Goal: Task Accomplishment & Management: Manage account settings

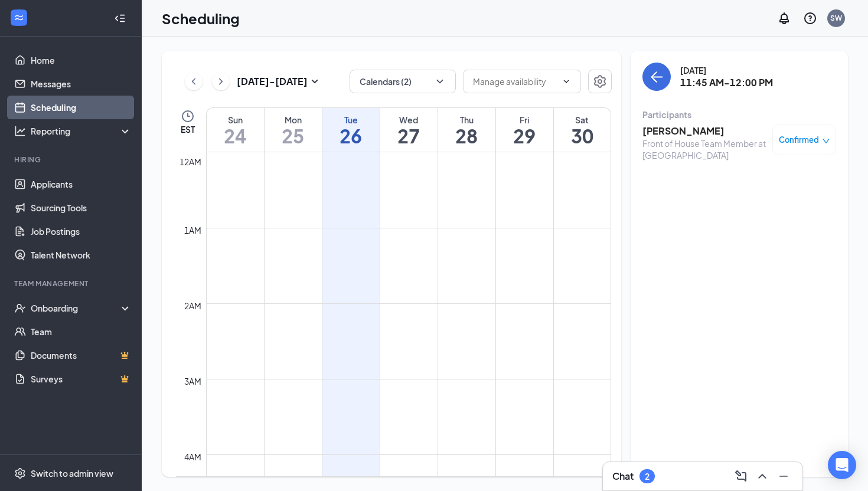
scroll to position [709, 0]
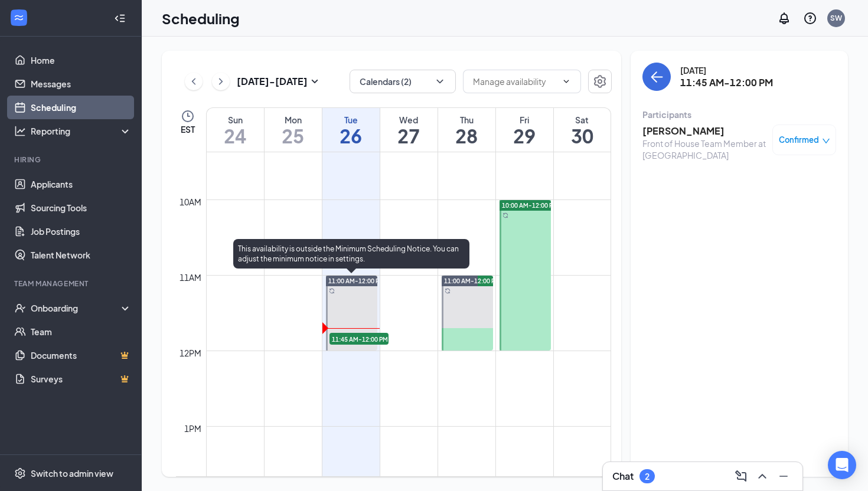
click at [351, 341] on span "11:45 AM-12:00 PM" at bounding box center [359, 339] width 59 height 12
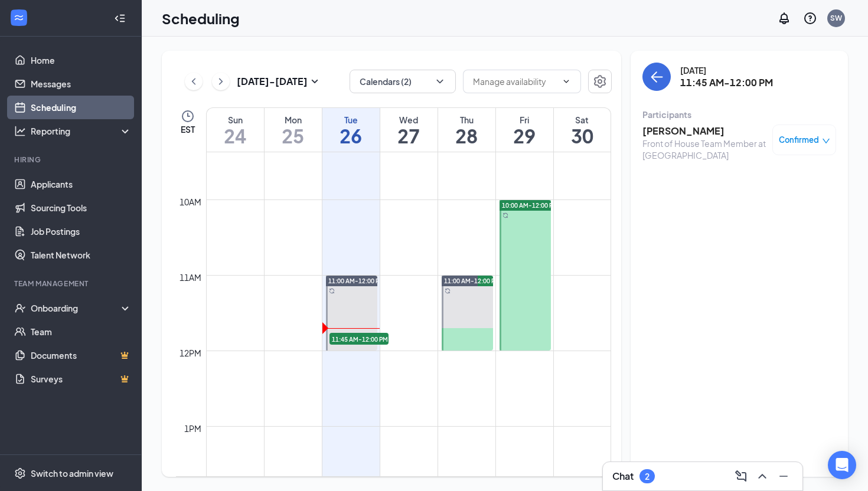
click at [682, 138] on div "Front of House Team Member at [GEOGRAPHIC_DATA]" at bounding box center [705, 150] width 124 height 24
click at [683, 129] on h3 "[PERSON_NAME]" at bounding box center [705, 131] width 124 height 13
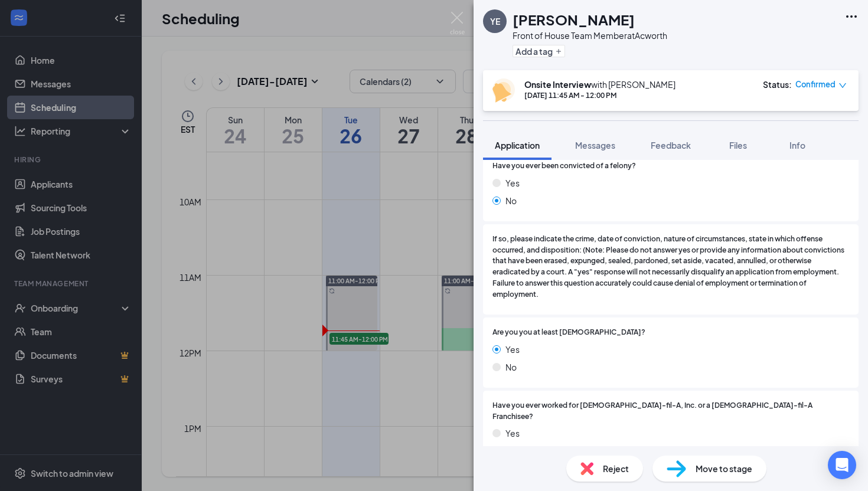
scroll to position [268, 0]
click at [663, 156] on button "Feedback" at bounding box center [671, 146] width 64 height 30
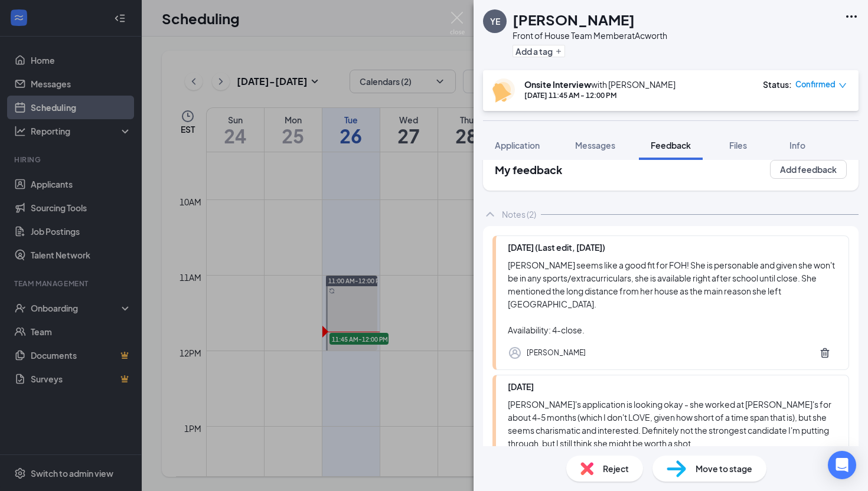
scroll to position [26, 0]
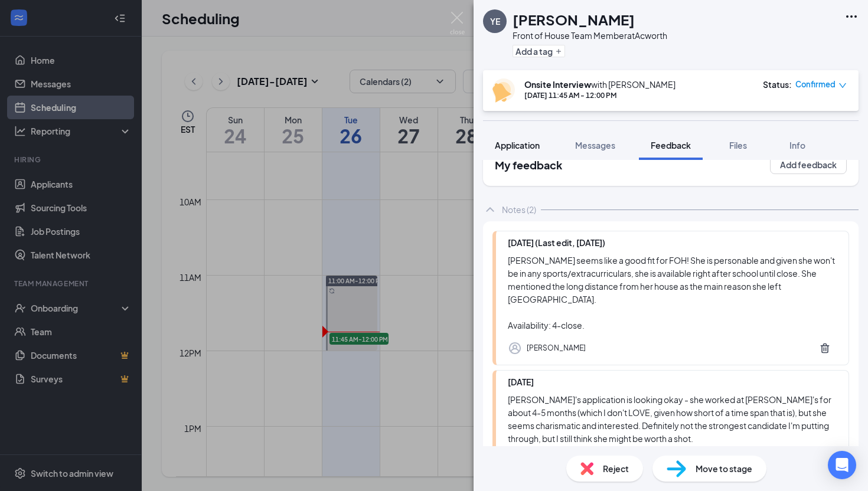
click at [532, 144] on span "Application" at bounding box center [517, 145] width 45 height 11
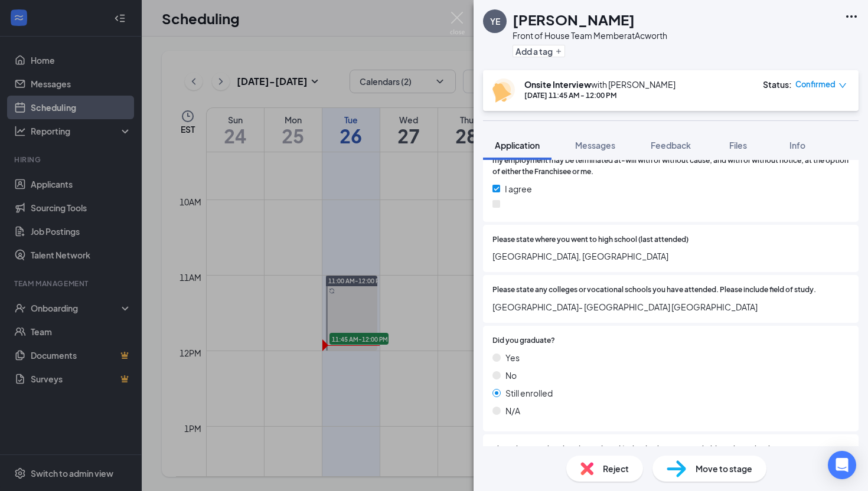
scroll to position [876, 0]
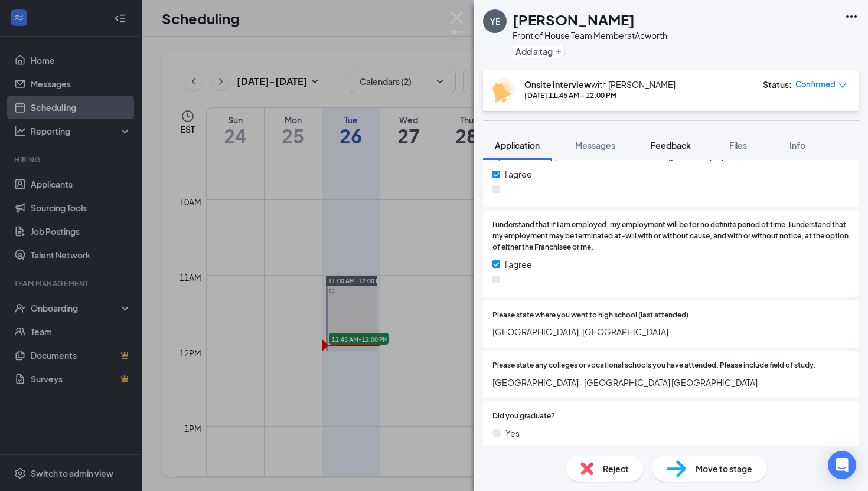
click at [667, 144] on span "Feedback" at bounding box center [671, 145] width 40 height 11
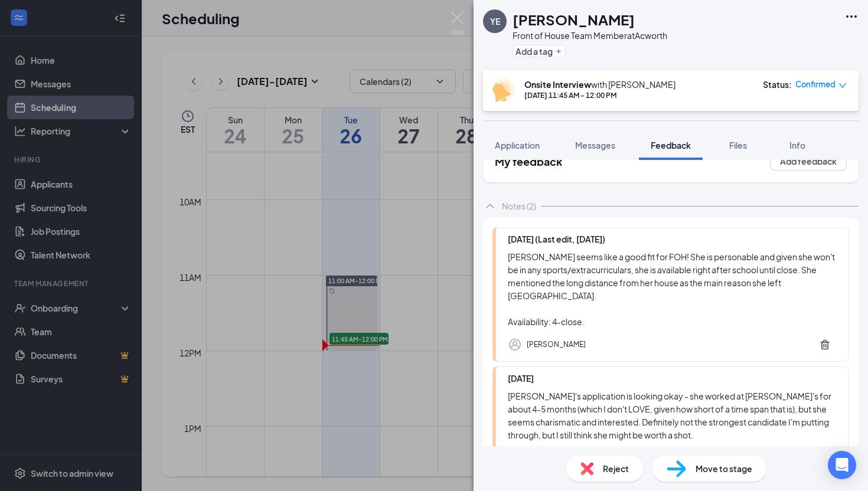
scroll to position [110, 0]
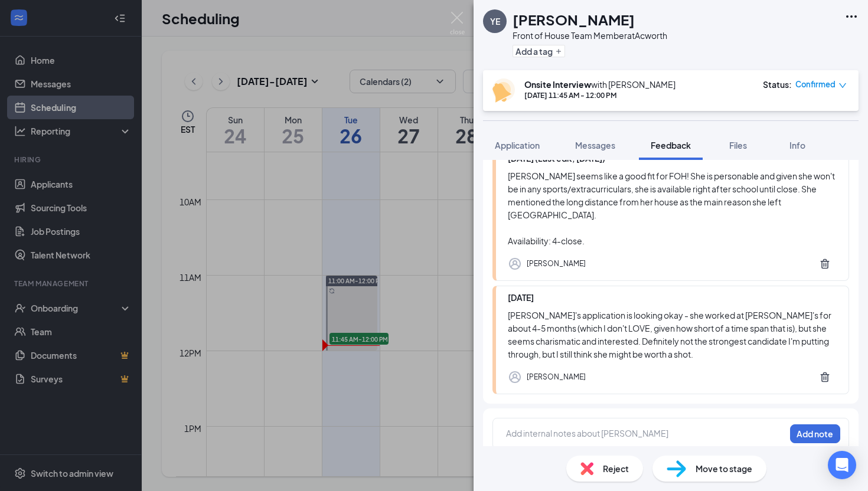
click at [587, 428] on div at bounding box center [646, 434] width 278 height 12
click at [817, 425] on button "Add note" at bounding box center [815, 434] width 50 height 19
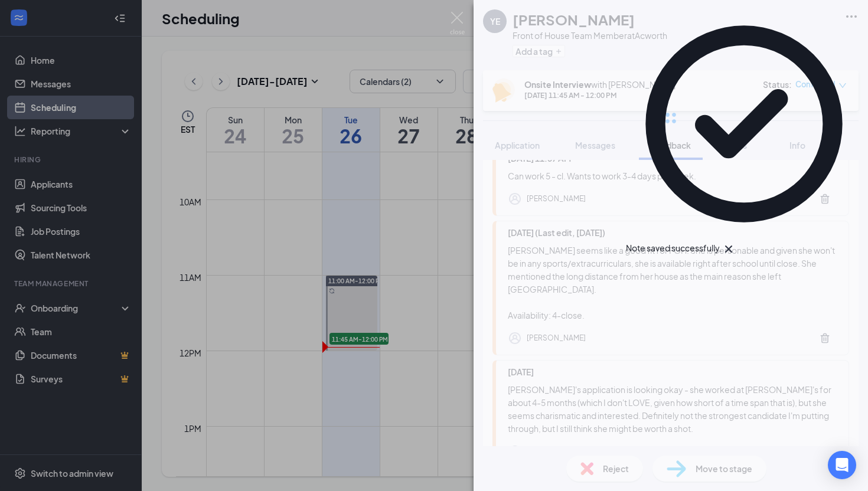
scroll to position [0, 0]
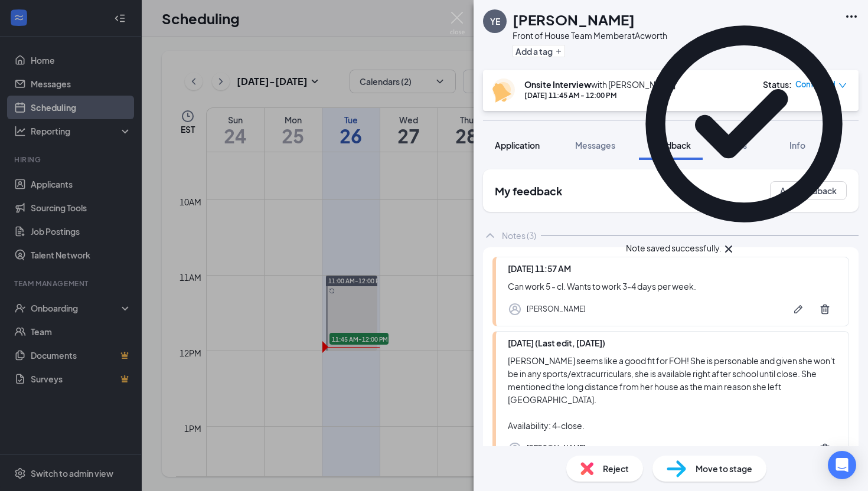
click at [523, 159] on button "Application" at bounding box center [517, 146] width 69 height 30
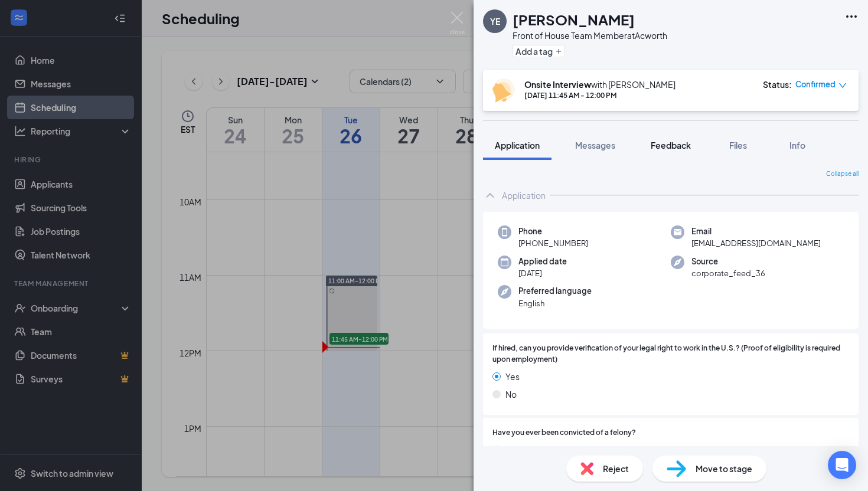
click at [672, 152] on button "Feedback" at bounding box center [671, 146] width 64 height 30
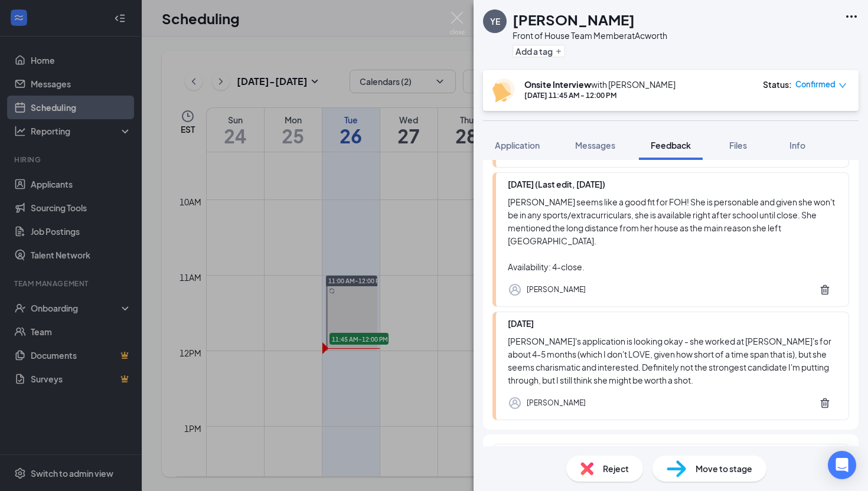
scroll to position [157, 0]
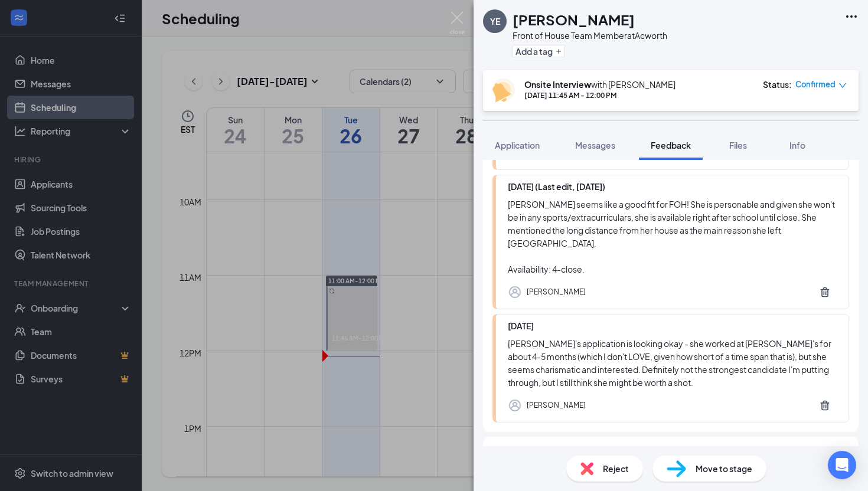
click at [652, 281] on div "[PERSON_NAME]" at bounding box center [672, 293] width 329 height 24
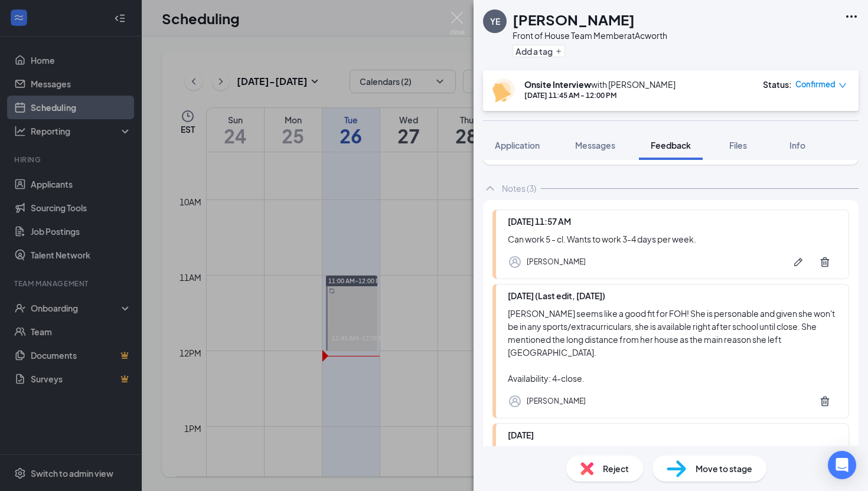
scroll to position [45, 0]
click at [735, 144] on span "Files" at bounding box center [738, 145] width 18 height 11
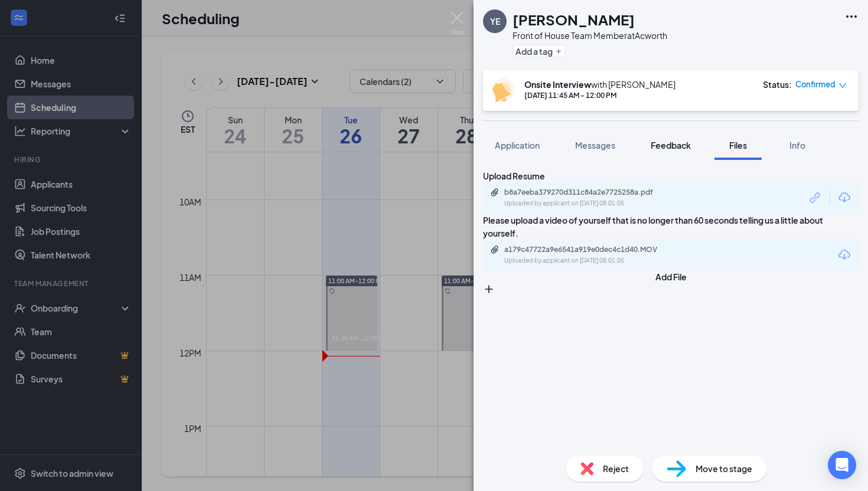
click at [661, 145] on span "Feedback" at bounding box center [671, 145] width 40 height 11
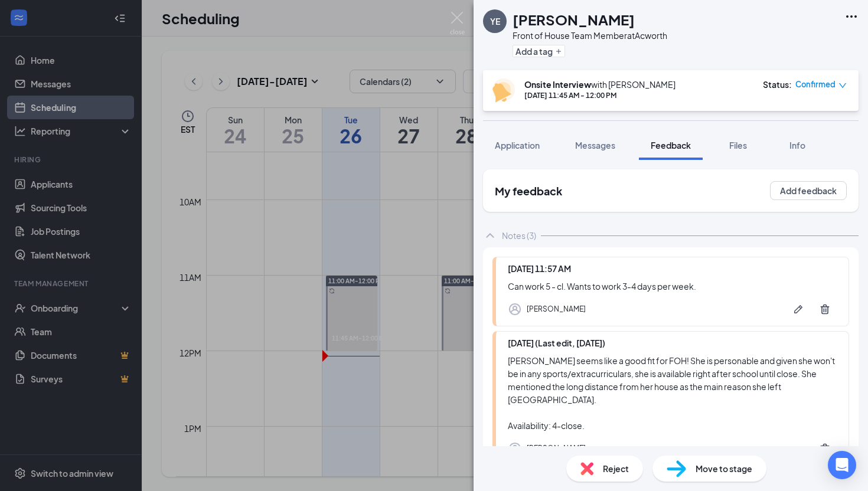
scroll to position [185, 0]
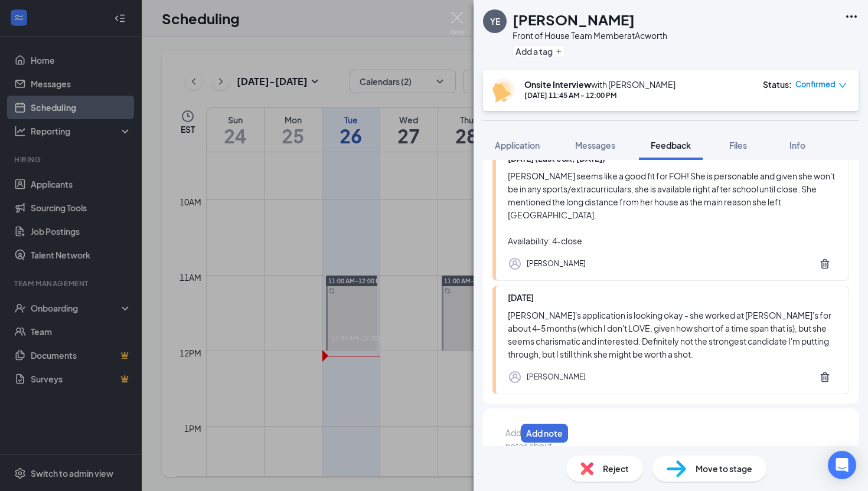
click at [516, 427] on div at bounding box center [510, 433] width 9 height 12
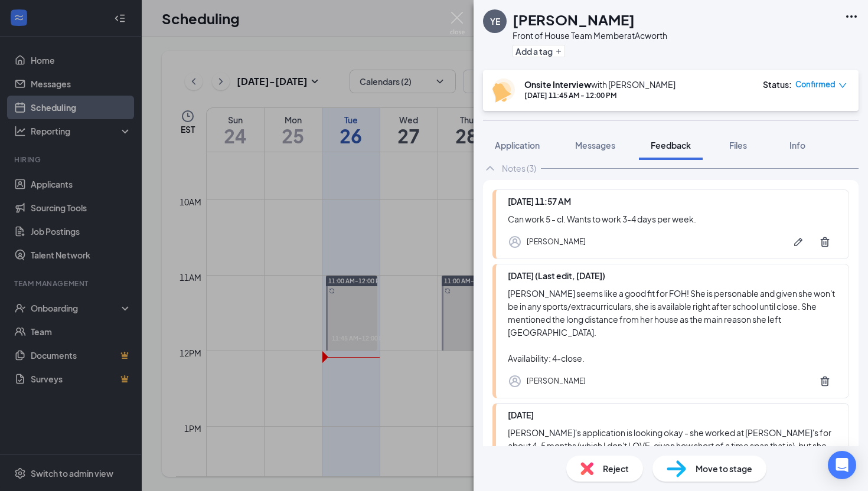
scroll to position [232, 0]
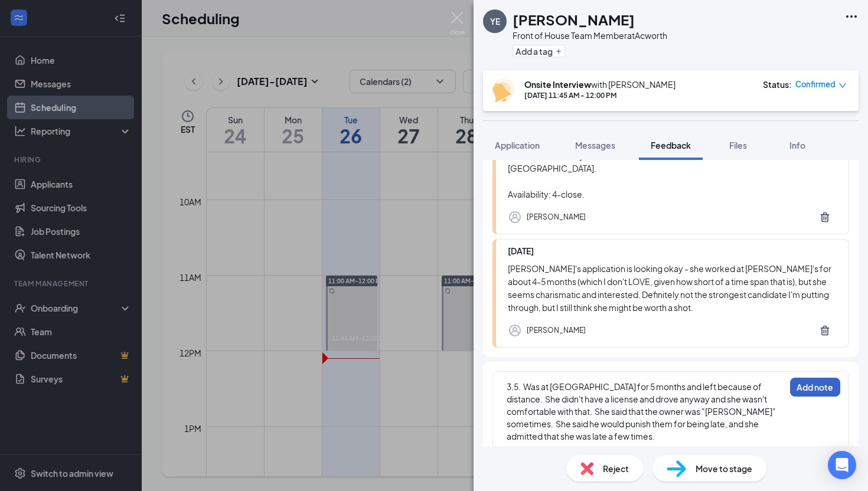
click at [811, 378] on button "Add note" at bounding box center [815, 387] width 50 height 19
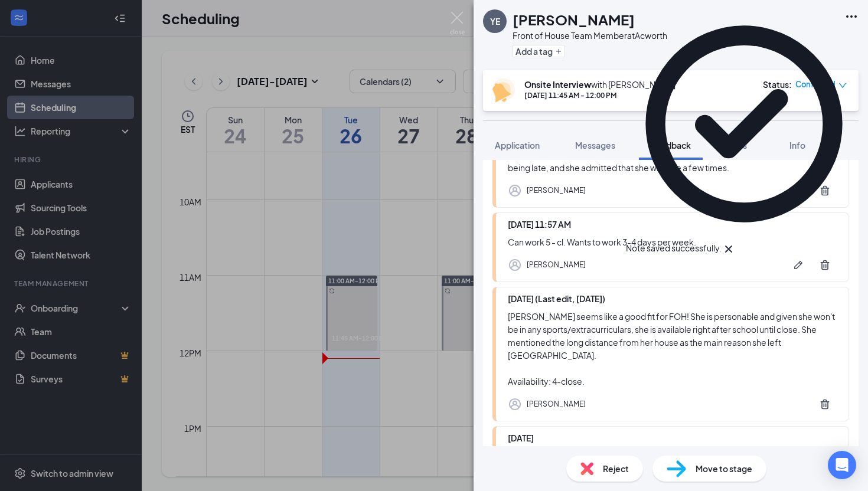
scroll to position [0, 0]
